Goal: Task Accomplishment & Management: Use online tool/utility

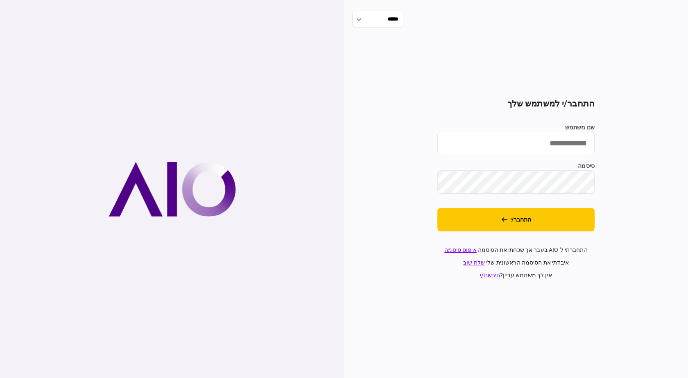
click at [486, 144] on input "שם משתמש" at bounding box center [515, 143] width 157 height 23
type input "*********"
click at [437, 208] on button "התחבר/י" at bounding box center [515, 219] width 157 height 23
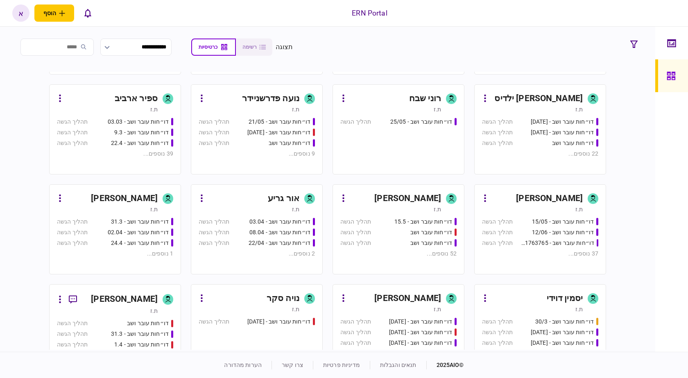
scroll to position [131, 0]
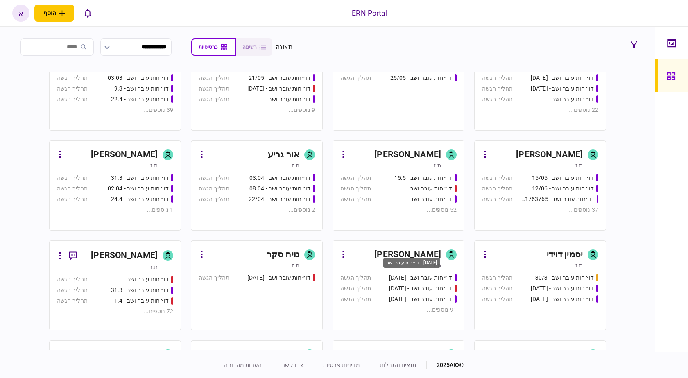
click at [425, 257] on div "דו״חות עובר ושב - 19/03/2025" at bounding box center [411, 265] width 59 height 17
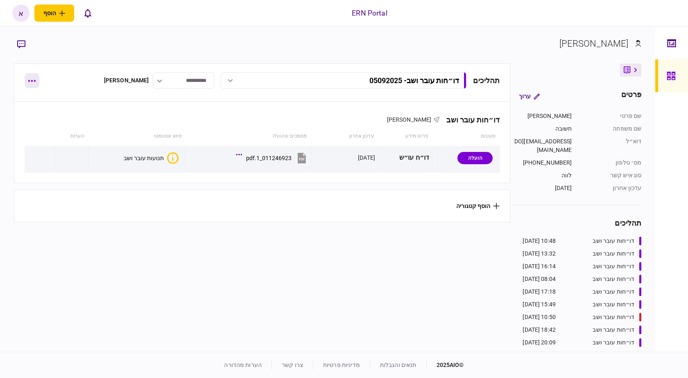
click at [32, 83] on button "button" at bounding box center [32, 80] width 15 height 15
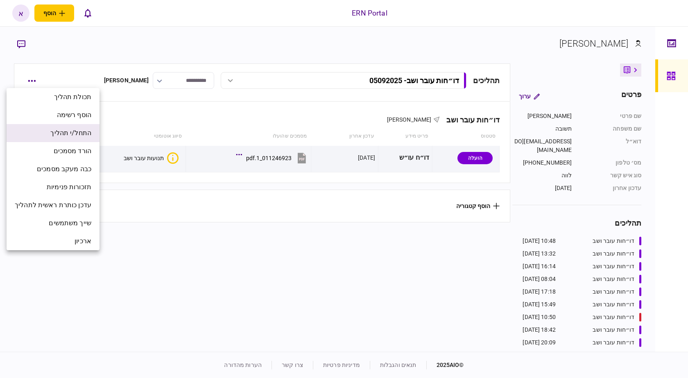
click at [70, 135] on span "התחל/י תהליך" at bounding box center [70, 133] width 41 height 10
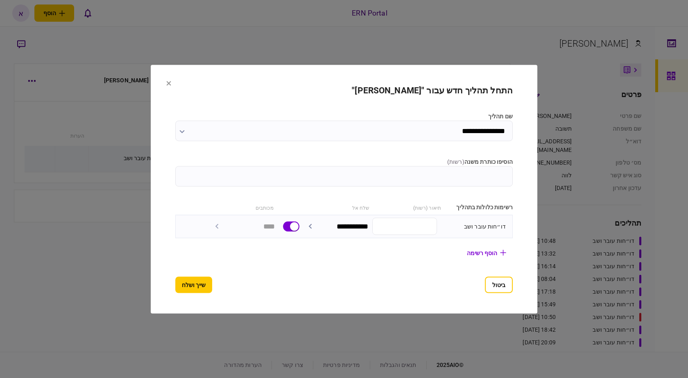
click at [407, 179] on input "הוסיפו כותרת משנה ( רשות )" at bounding box center [343, 176] width 337 height 20
type input "********"
click at [175, 290] on button "שייך ושלח" at bounding box center [193, 284] width 37 height 16
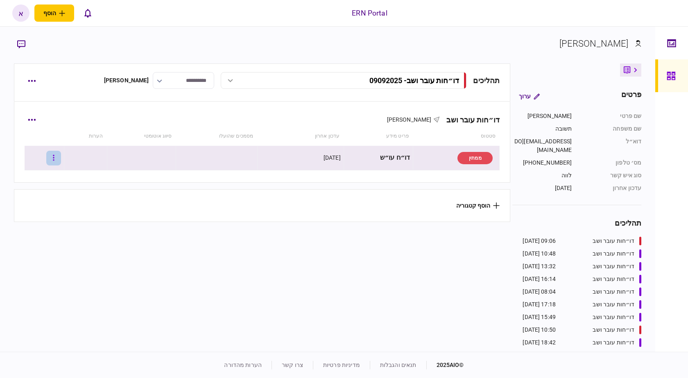
click at [59, 156] on button "button" at bounding box center [53, 158] width 15 height 15
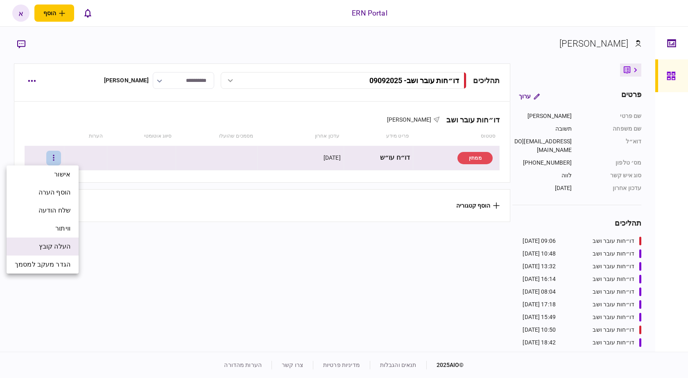
click at [70, 244] on li "העלה קובץ" at bounding box center [43, 247] width 72 height 18
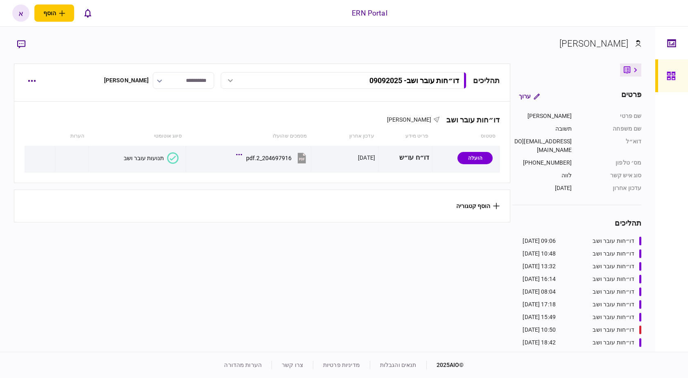
click at [134, 158] on div "תנועות עובר ושב" at bounding box center [144, 158] width 40 height 7
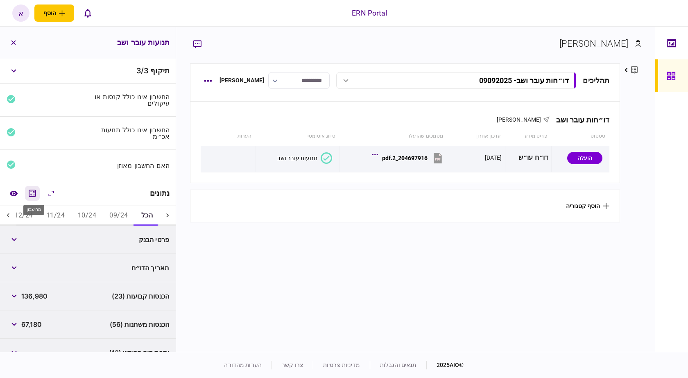
click at [34, 189] on icon "מחשבון" at bounding box center [32, 193] width 10 height 10
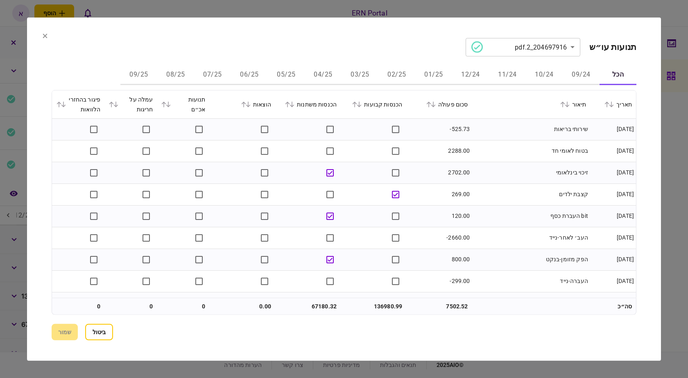
click at [261, 75] on button "06/25" at bounding box center [249, 75] width 37 height 20
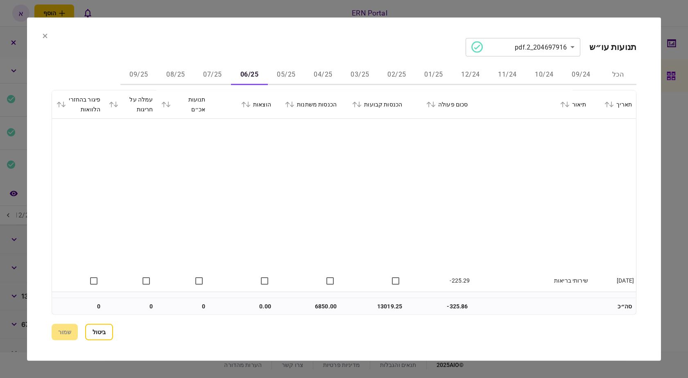
scroll to position [256, 0]
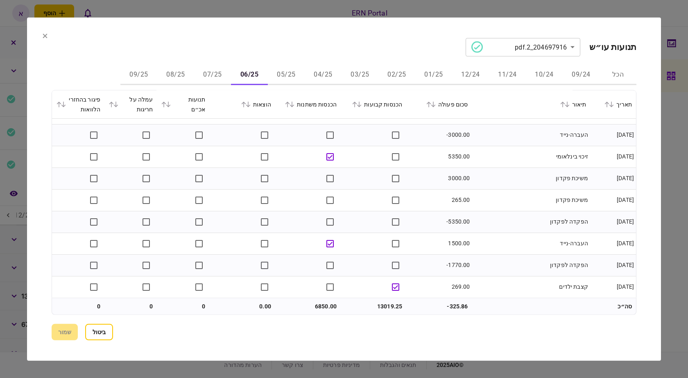
click at [202, 76] on button "07/25" at bounding box center [212, 75] width 37 height 20
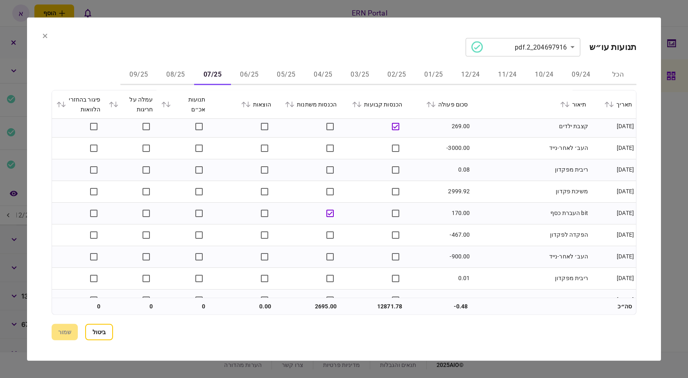
scroll to position [451, 0]
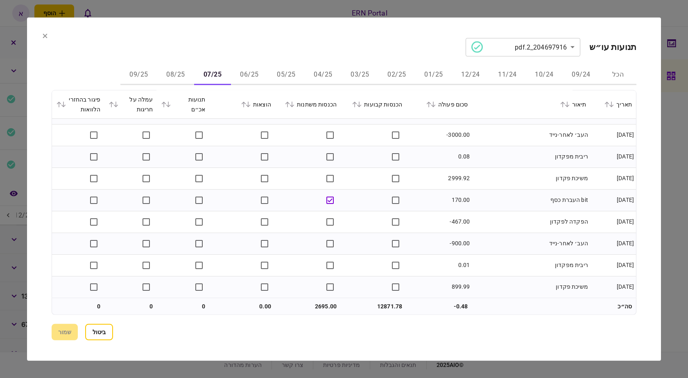
click at [176, 75] on button "08/25" at bounding box center [175, 75] width 37 height 20
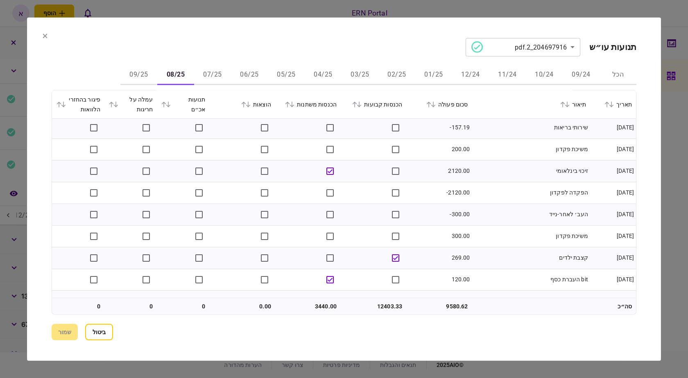
scroll to position [278, 0]
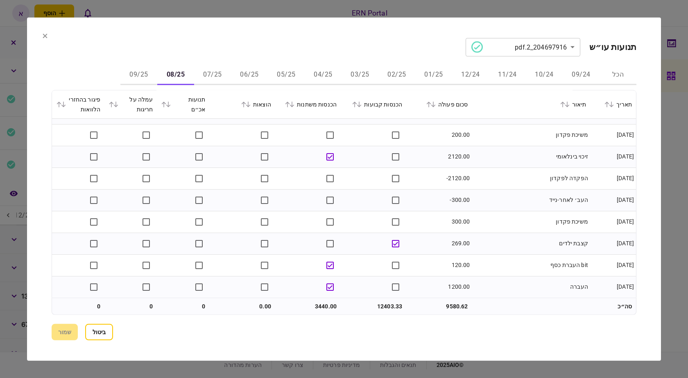
click at [131, 77] on button "09/25" at bounding box center [138, 75] width 37 height 20
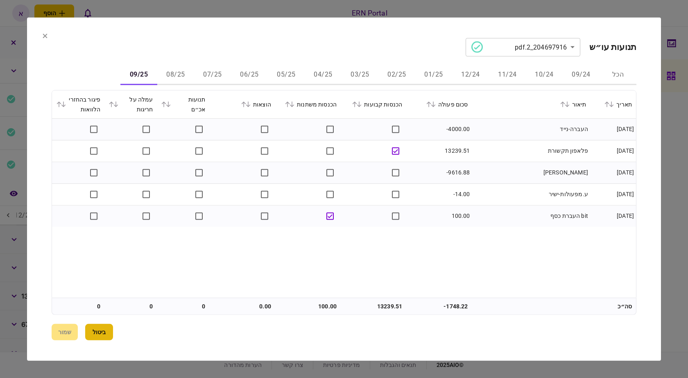
click at [103, 326] on button "ביטול" at bounding box center [99, 332] width 28 height 16
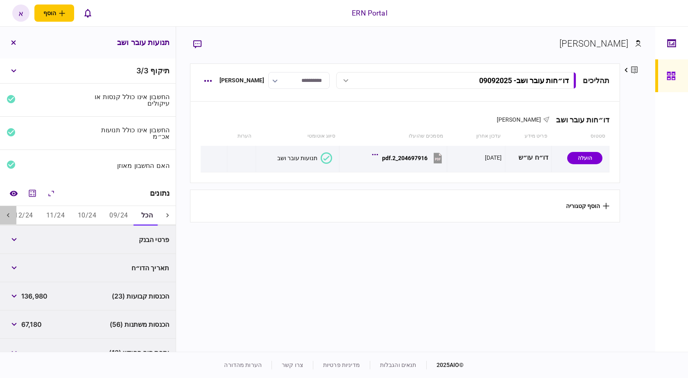
click at [9, 214] on icon at bounding box center [8, 215] width 8 height 8
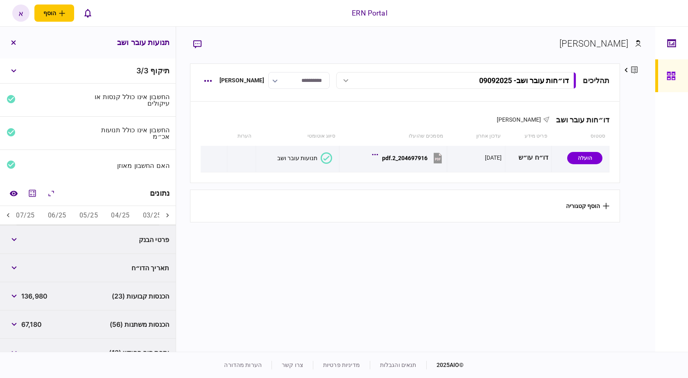
click at [9, 214] on icon at bounding box center [8, 215] width 8 height 8
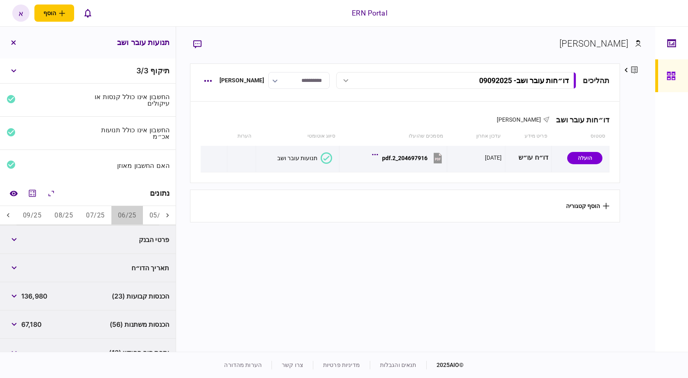
click at [124, 218] on button "06/25" at bounding box center [127, 216] width 32 height 20
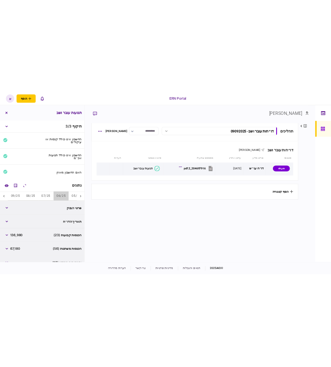
scroll to position [0, -293]
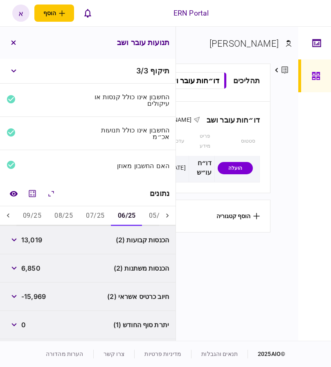
click at [34, 240] on span "13,019" at bounding box center [31, 240] width 21 height 10
copy div "13,019"
click at [27, 268] on span "6,850" at bounding box center [30, 268] width 19 height 10
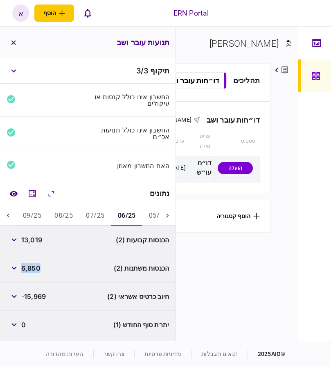
click at [27, 268] on span "6,850" at bounding box center [30, 268] width 19 height 10
copy span "6,850"
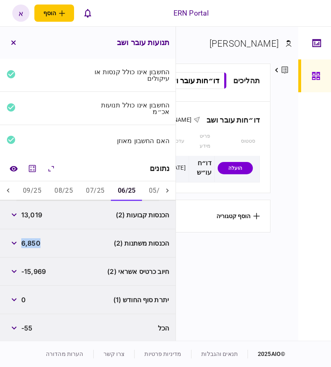
click at [93, 189] on button "07/25" at bounding box center [95, 191] width 32 height 20
click at [134, 192] on button "06/25" at bounding box center [127, 191] width 32 height 20
click at [93, 190] on button "07/25" at bounding box center [95, 191] width 32 height 20
click at [34, 212] on span "12,871" at bounding box center [31, 215] width 20 height 10
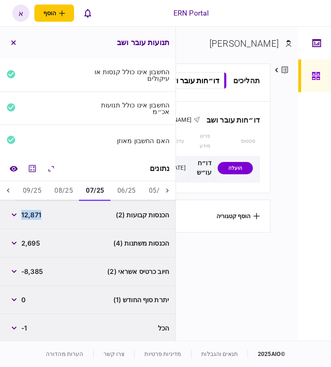
copy span "12,871"
click at [68, 189] on button "08/25" at bounding box center [64, 191] width 32 height 20
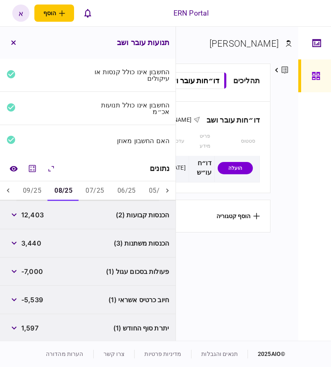
click at [36, 216] on span "12,403" at bounding box center [32, 215] width 23 height 10
click at [37, 215] on span "12,403" at bounding box center [32, 215] width 23 height 10
copy span "12,403"
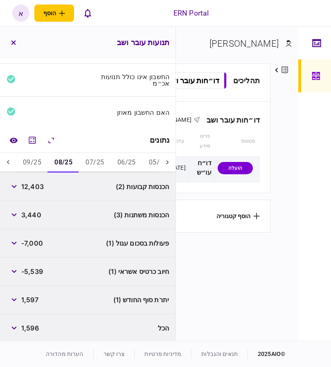
click at [36, 296] on span "1,597" at bounding box center [29, 299] width 17 height 10
copy span "1,597"
drag, startPoint x: 29, startPoint y: 163, endPoint x: 35, endPoint y: 170, distance: 9.1
click at [31, 162] on button "09/25" at bounding box center [32, 163] width 32 height 20
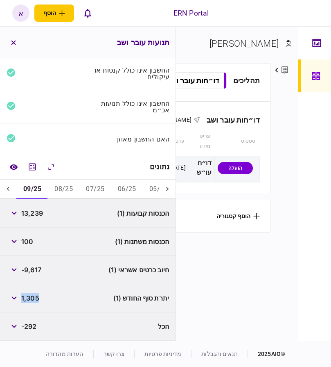
scroll to position [25, 0]
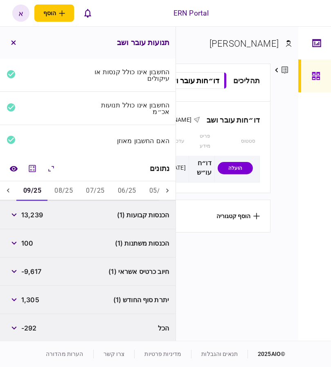
click at [38, 214] on span "13,239" at bounding box center [32, 215] width 22 height 10
copy span "13,239"
click at [34, 297] on span "1,305" at bounding box center [30, 299] width 18 height 10
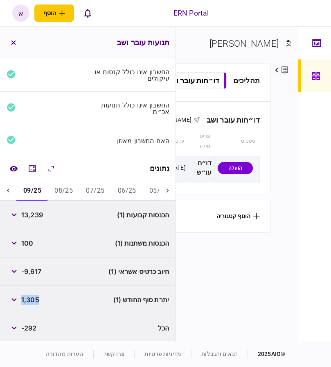
copy span "1,305"
